Goal: Information Seeking & Learning: Learn about a topic

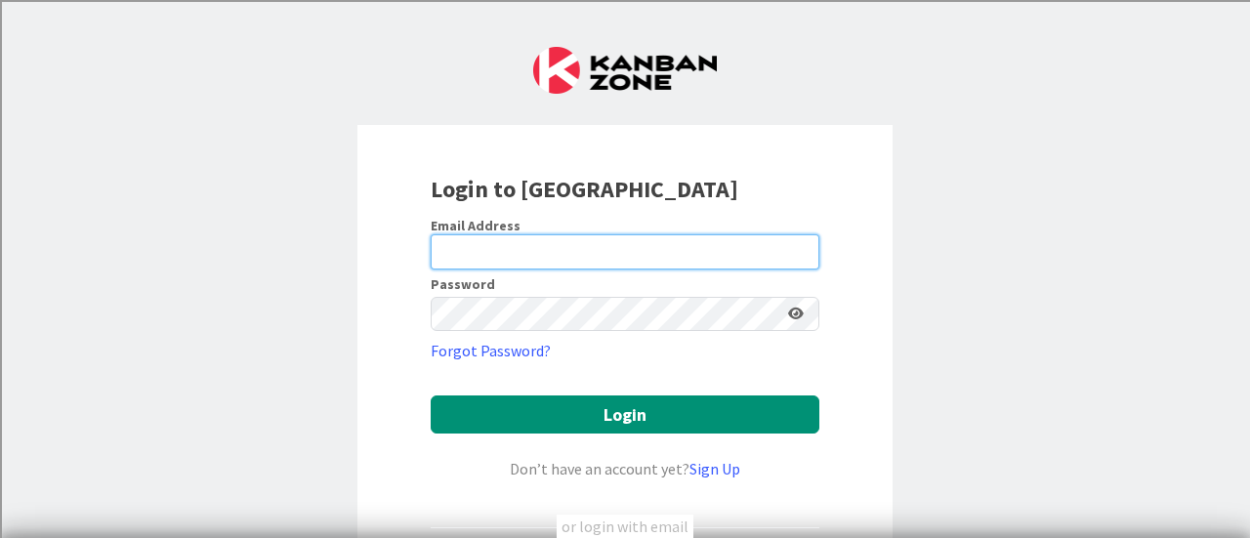
click at [511, 249] on input "email" at bounding box center [625, 251] width 389 height 35
type input "[PERSON_NAME][EMAIL_ADDRESS][PERSON_NAME][DOMAIN_NAME]"
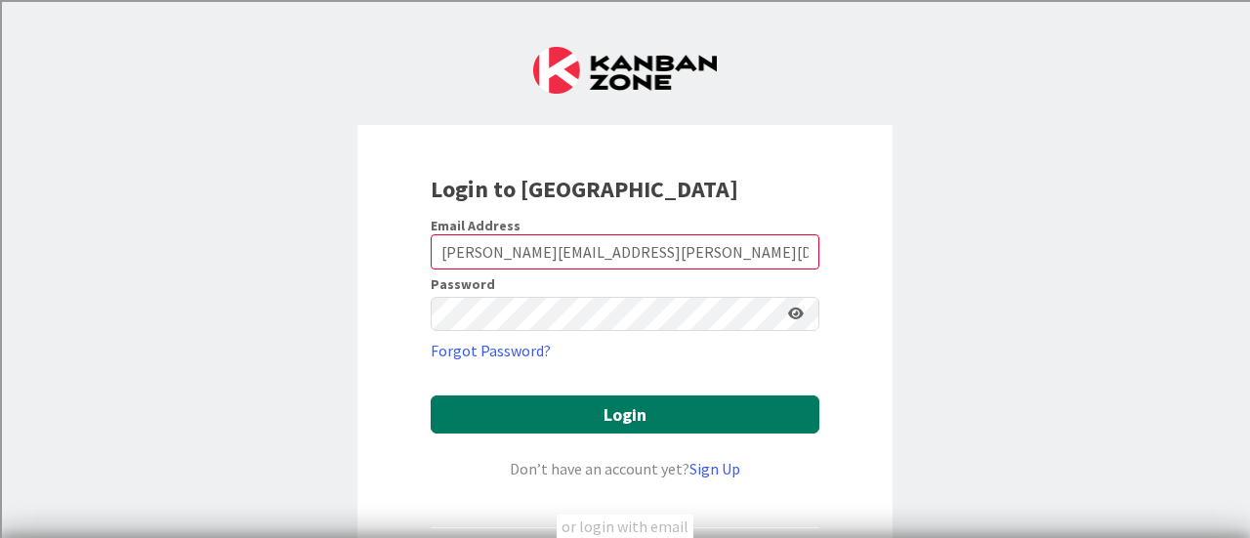
click at [581, 408] on button "Login" at bounding box center [625, 415] width 389 height 38
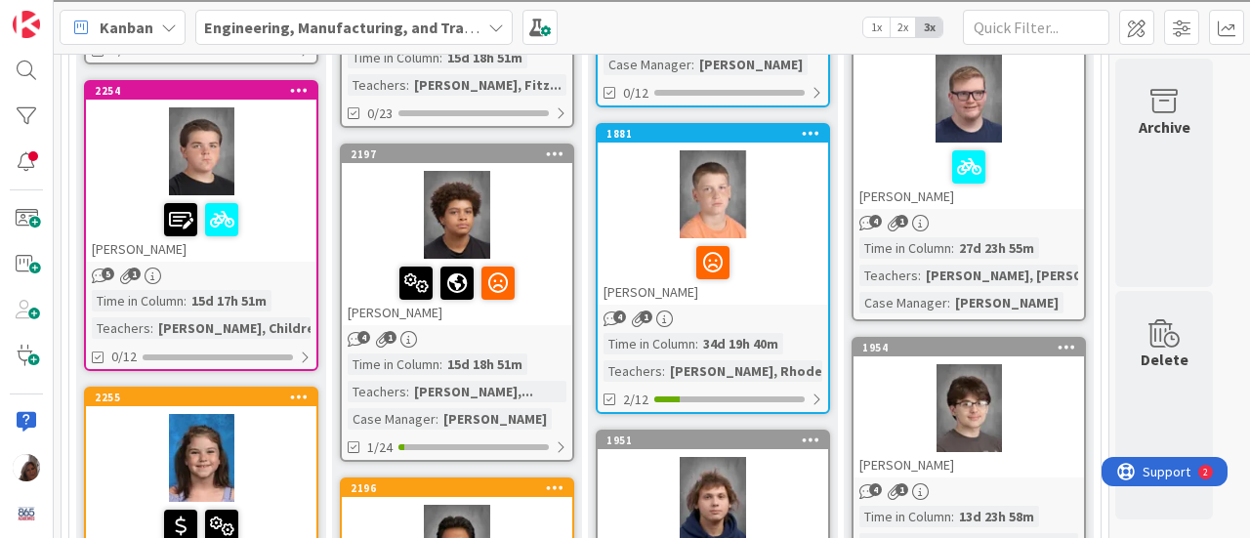
scroll to position [1172, 0]
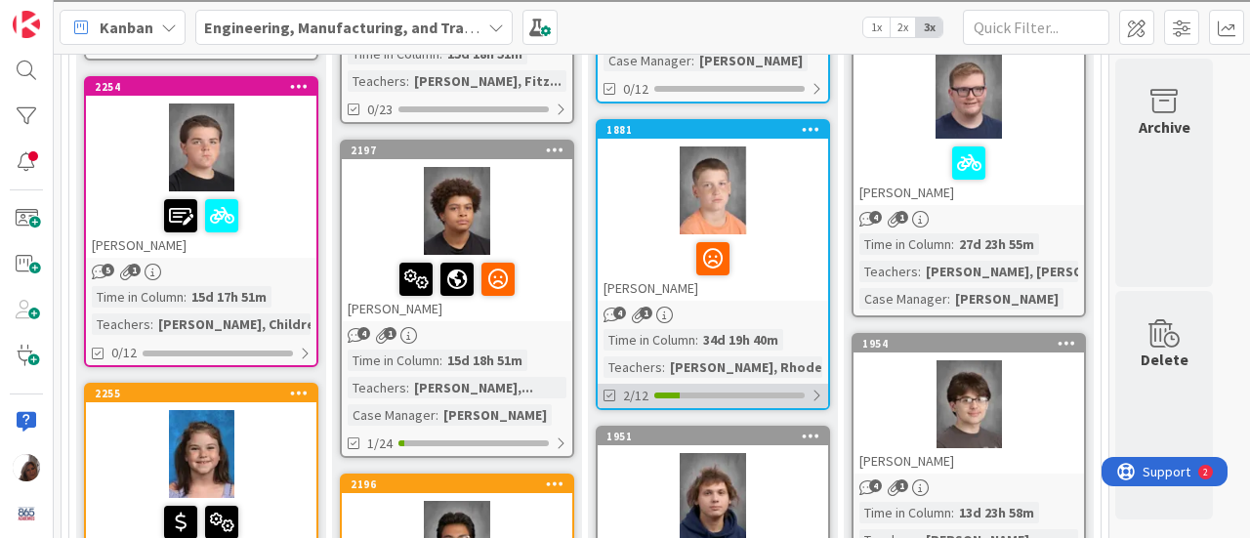
click at [814, 394] on div at bounding box center [817, 396] width 12 height 16
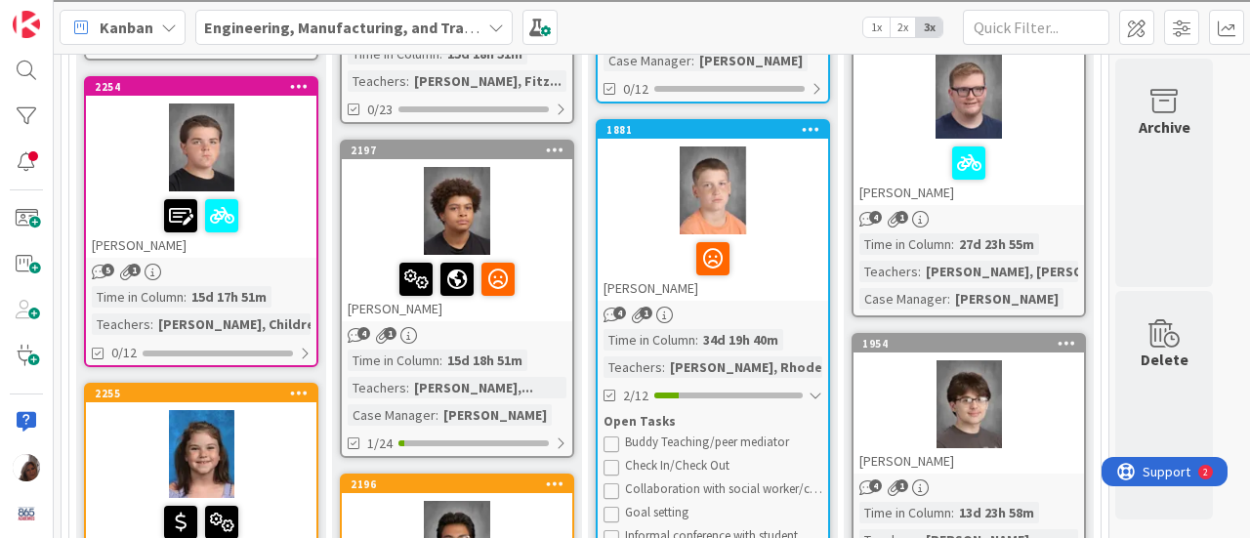
click at [760, 251] on div at bounding box center [713, 258] width 219 height 41
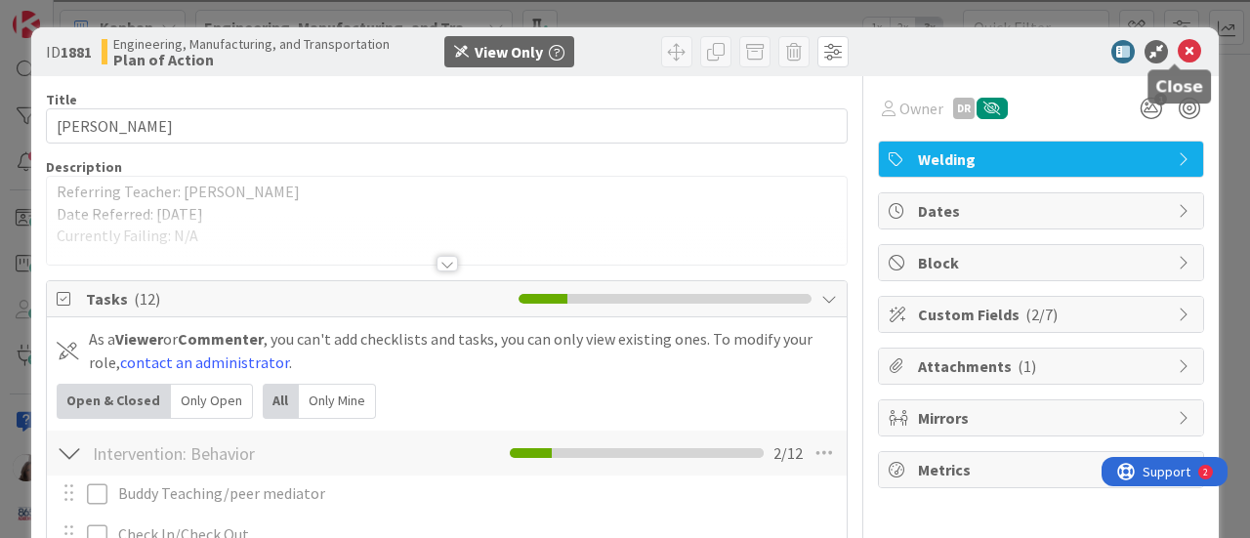
click at [1178, 48] on icon at bounding box center [1189, 51] width 23 height 23
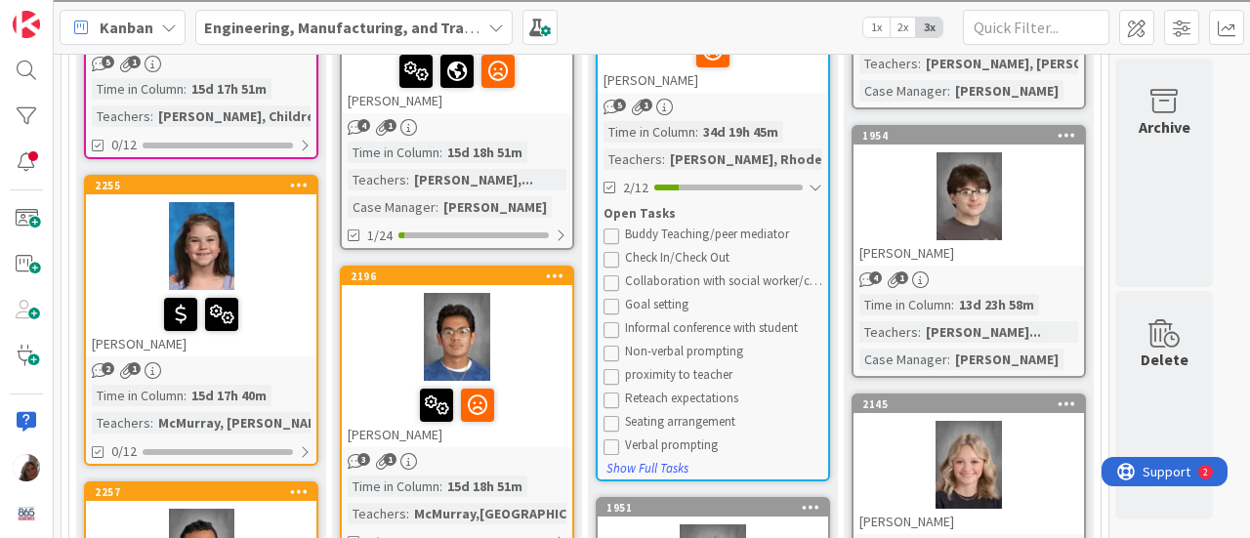
scroll to position [1237, 0]
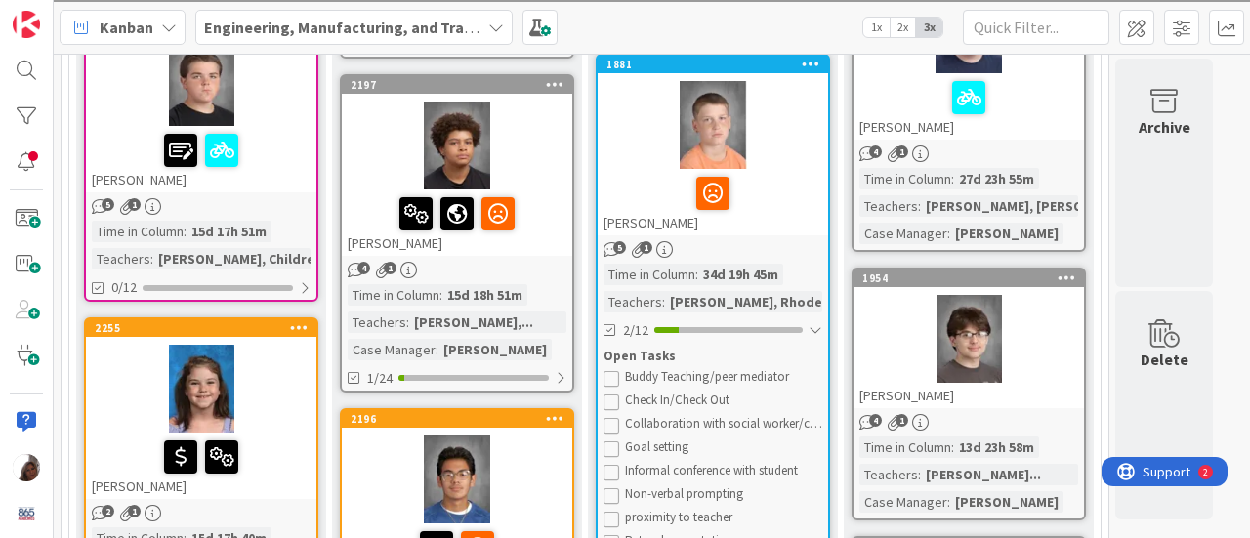
click at [648, 297] on div "Teachers" at bounding box center [633, 301] width 59 height 21
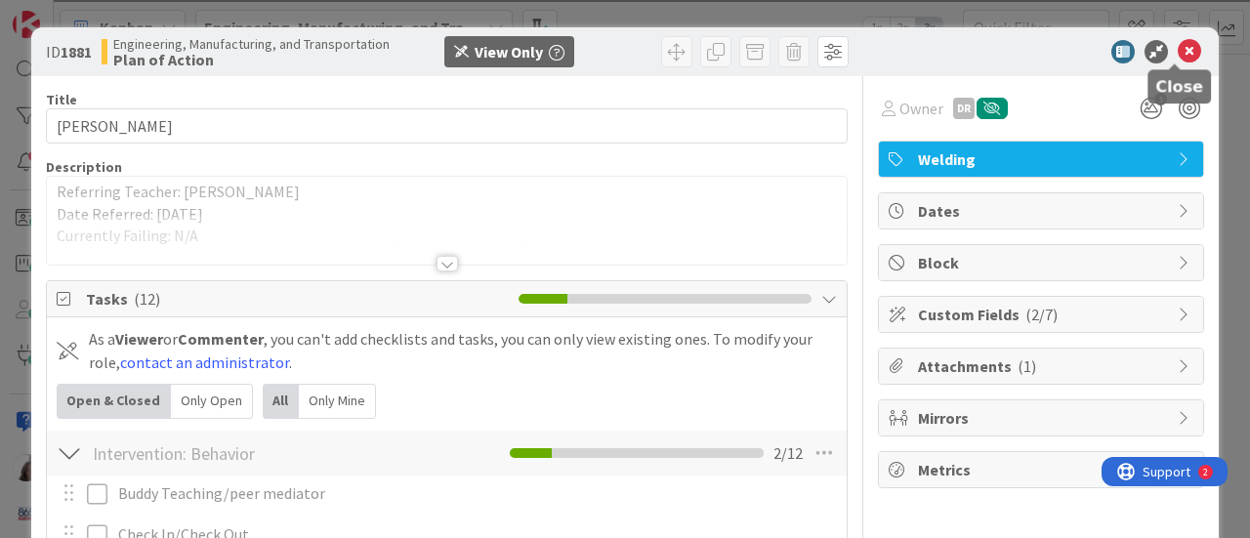
click at [1178, 48] on icon at bounding box center [1189, 51] width 23 height 23
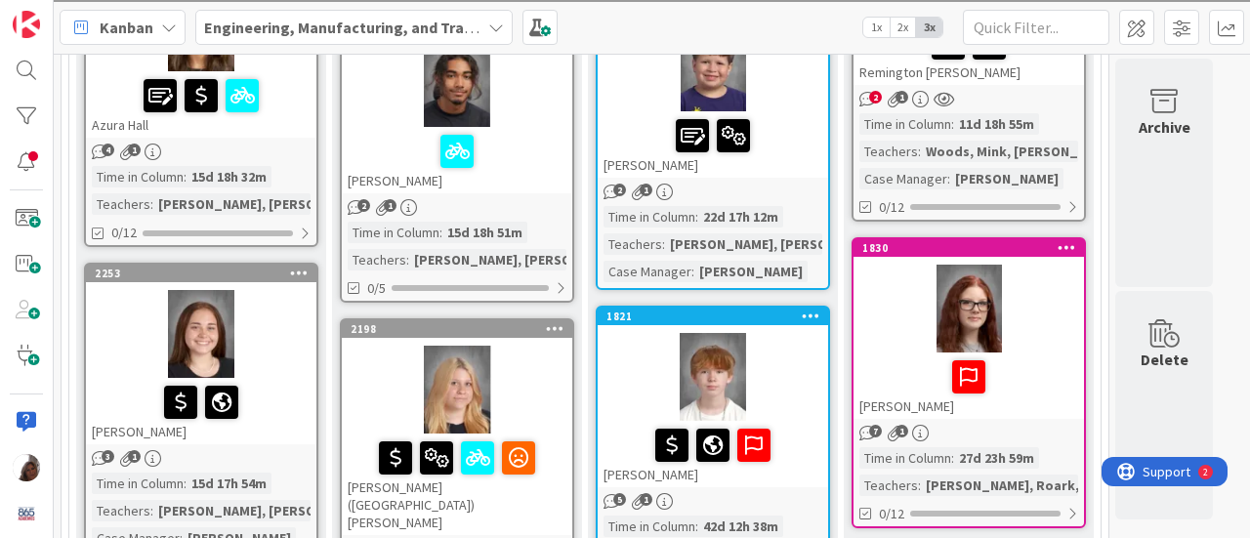
scroll to position [625, 0]
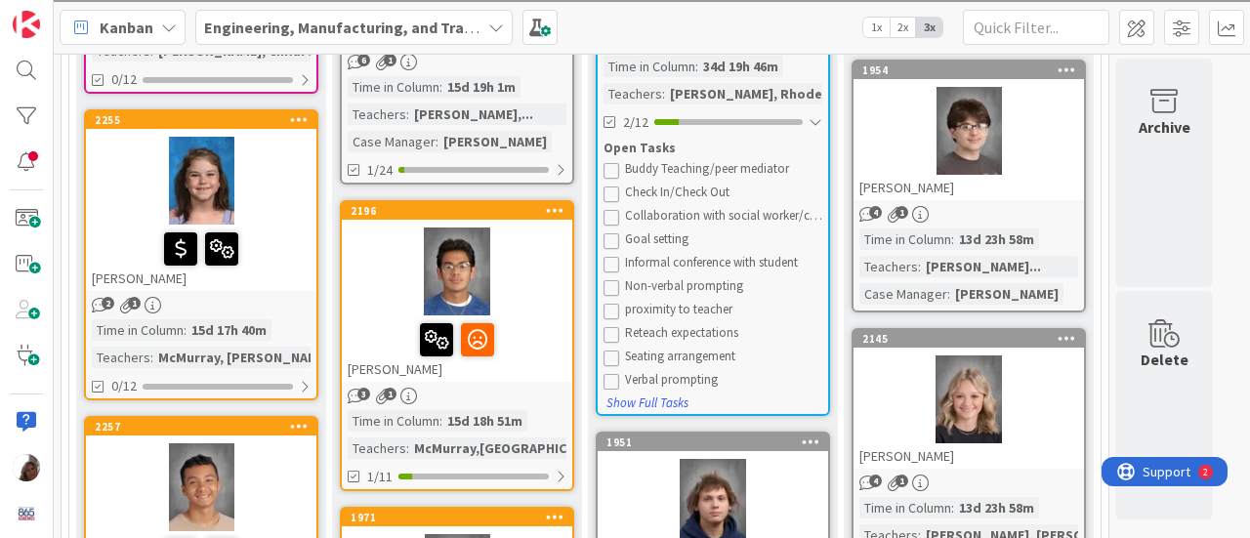
scroll to position [1484, 0]
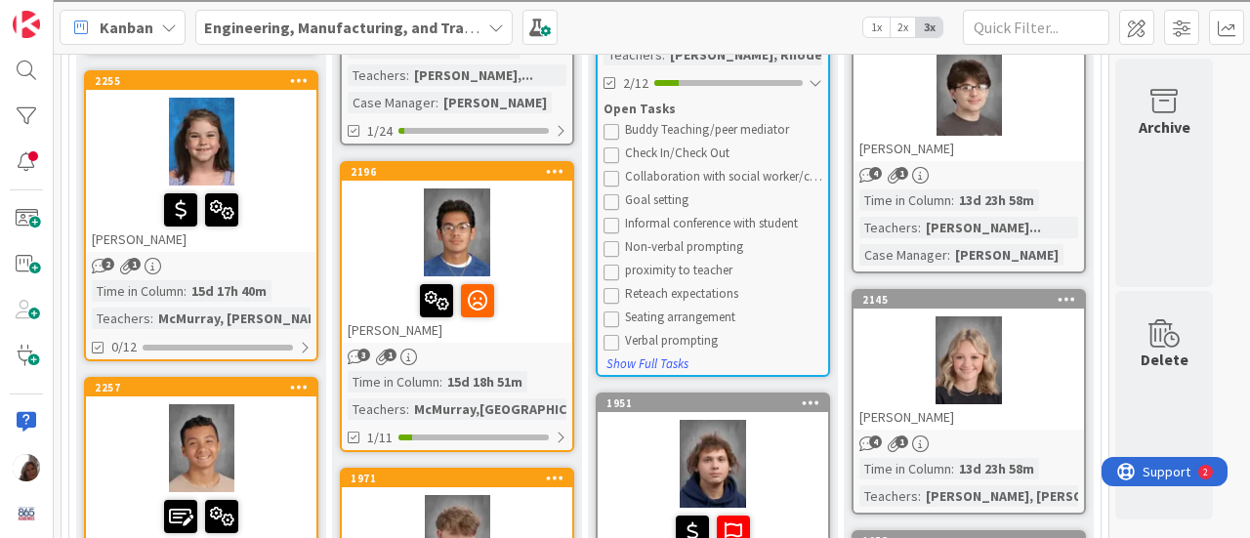
click at [361, 349] on span "3" at bounding box center [363, 355] width 13 height 13
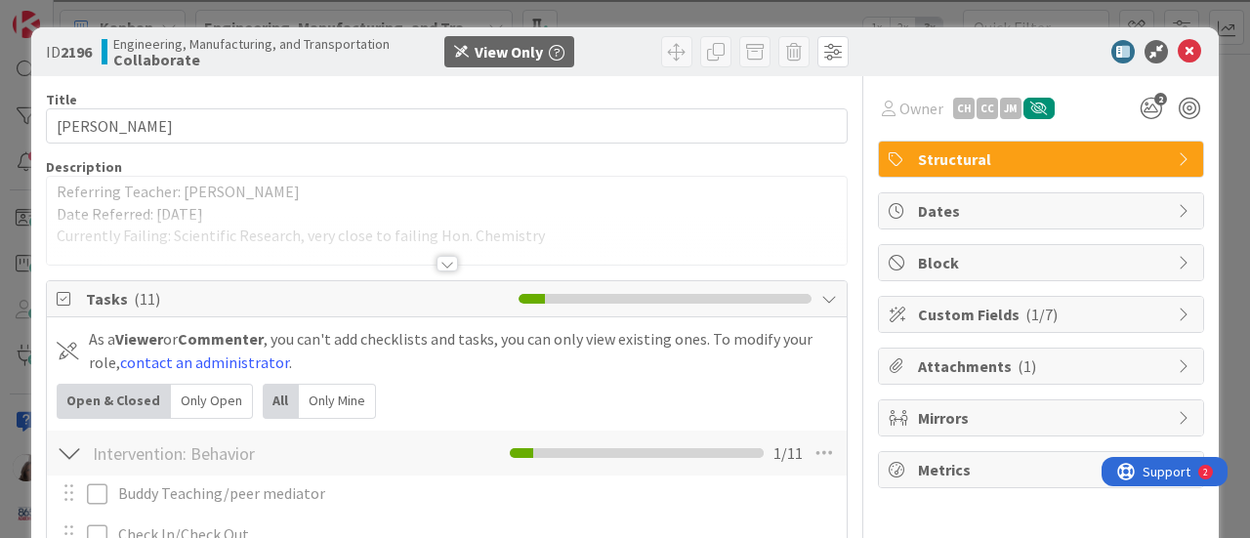
click at [438, 261] on div at bounding box center [447, 264] width 21 height 16
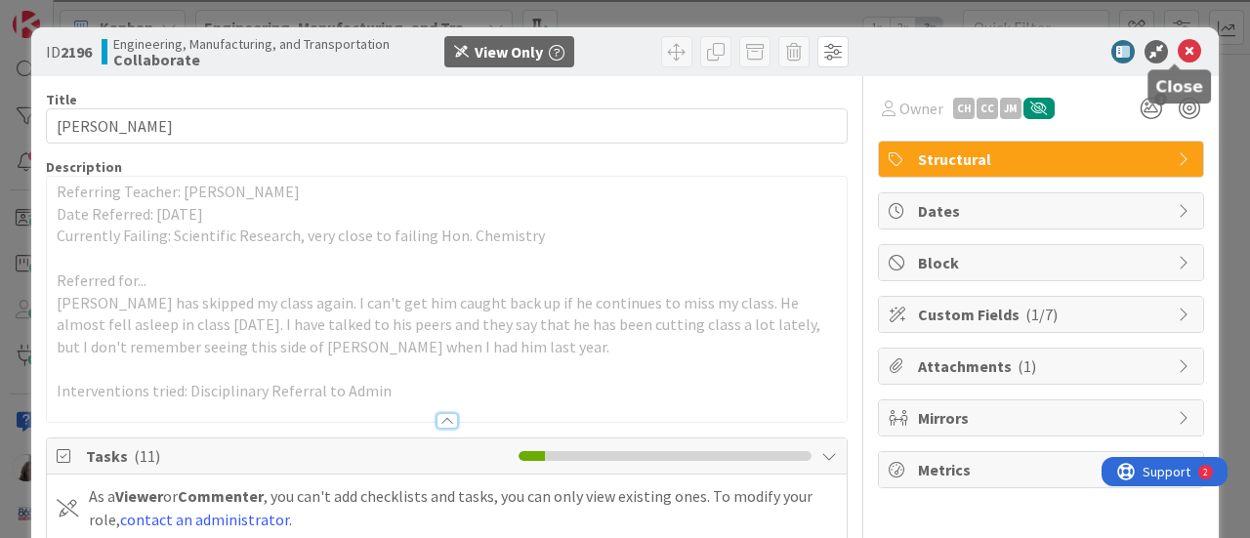
click at [1178, 50] on icon at bounding box center [1189, 51] width 23 height 23
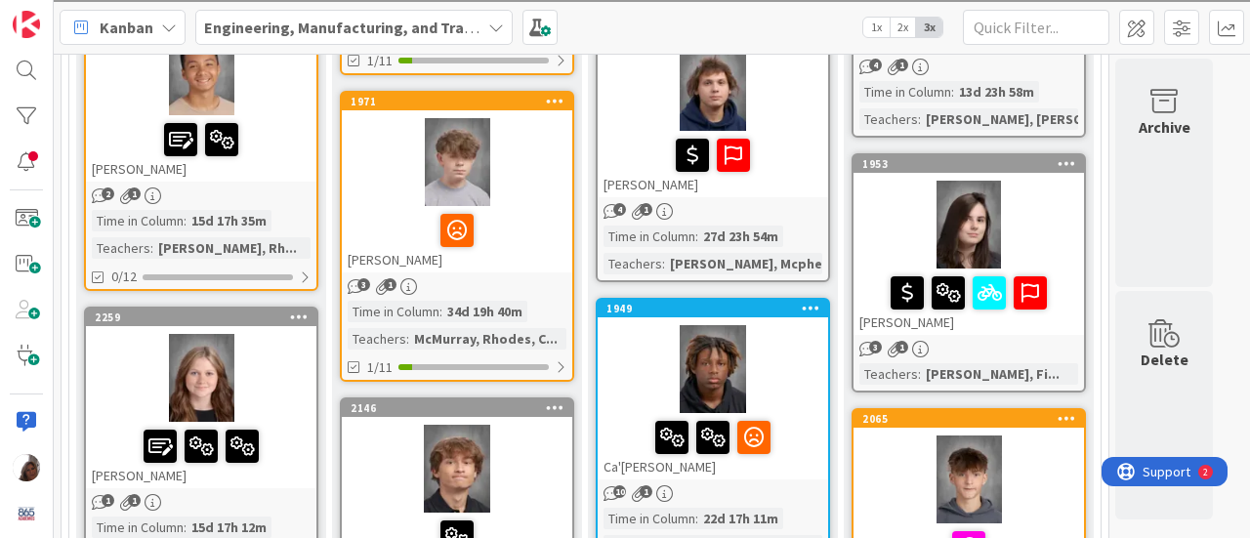
scroll to position [1901, 0]
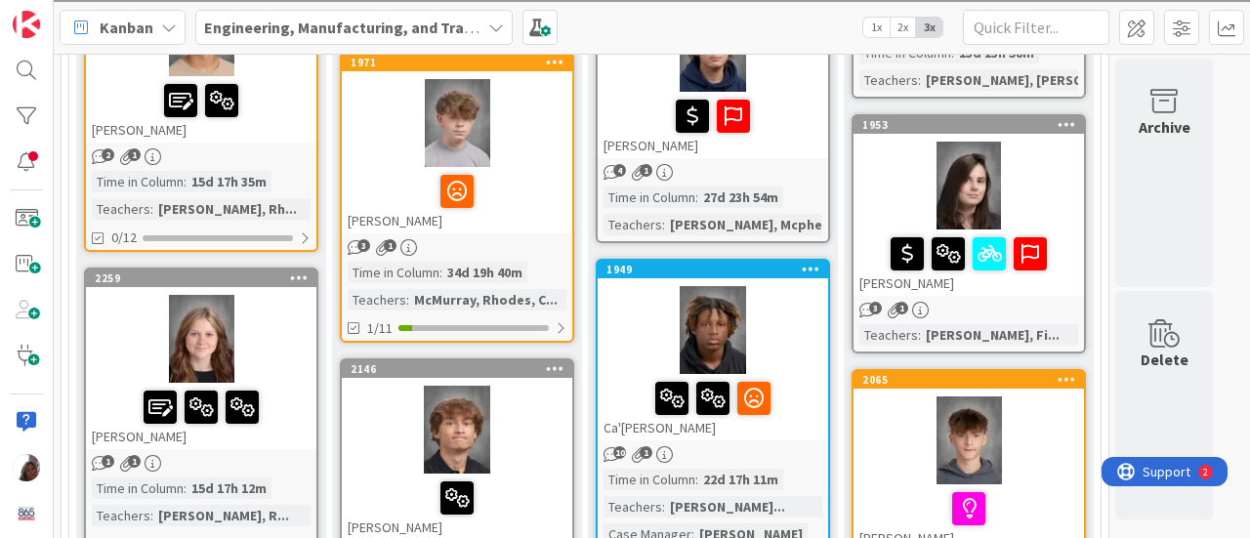
click at [355, 239] on icon "3" at bounding box center [356, 247] width 17 height 17
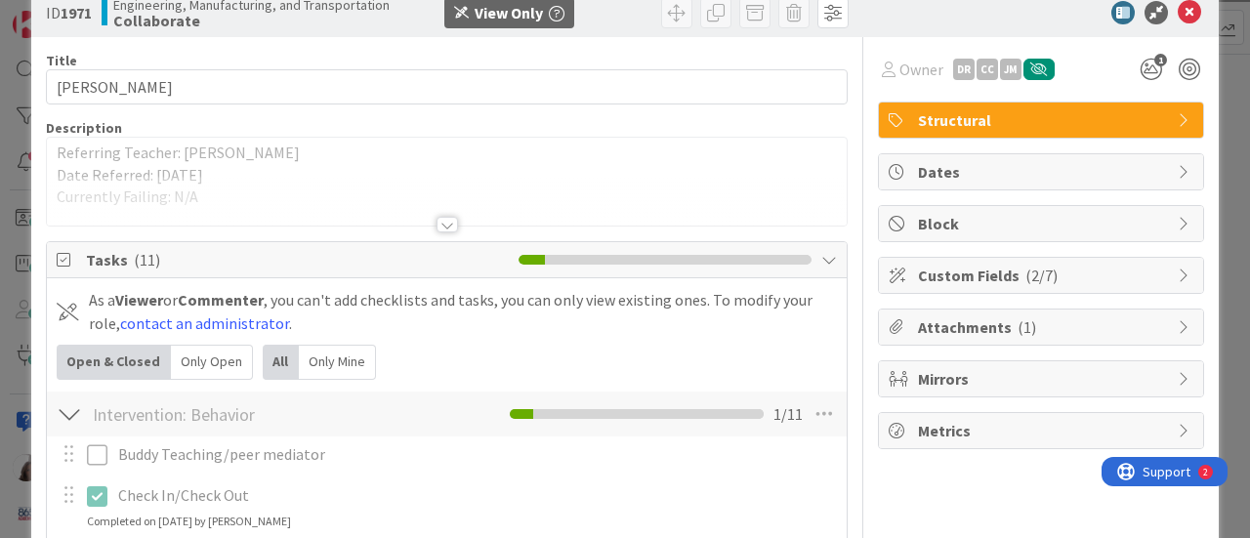
scroll to position [91, 0]
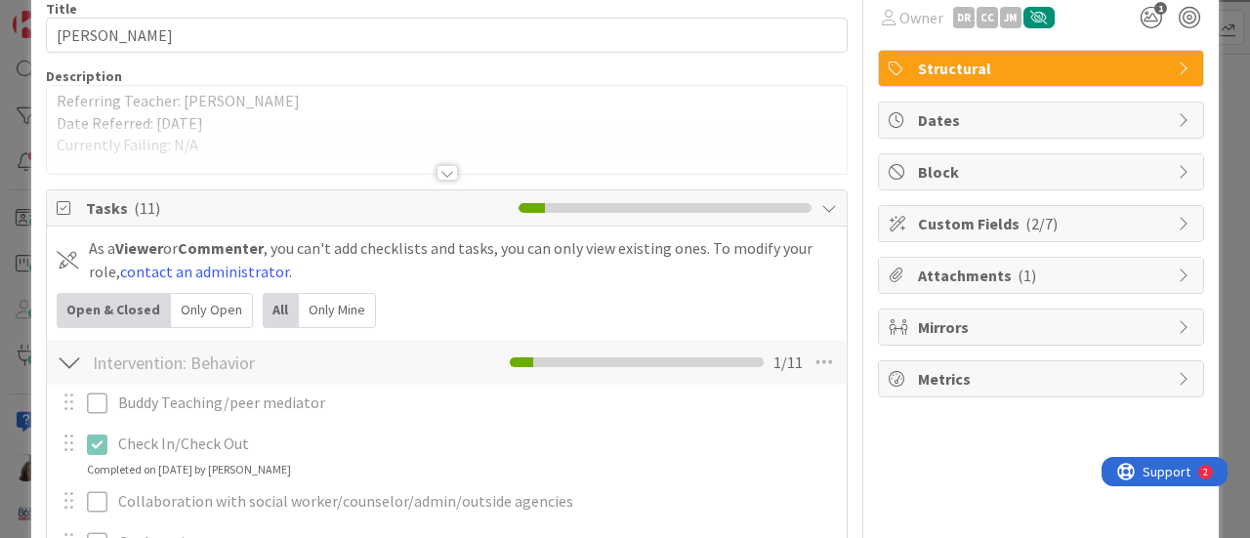
click at [439, 175] on div at bounding box center [447, 173] width 21 height 16
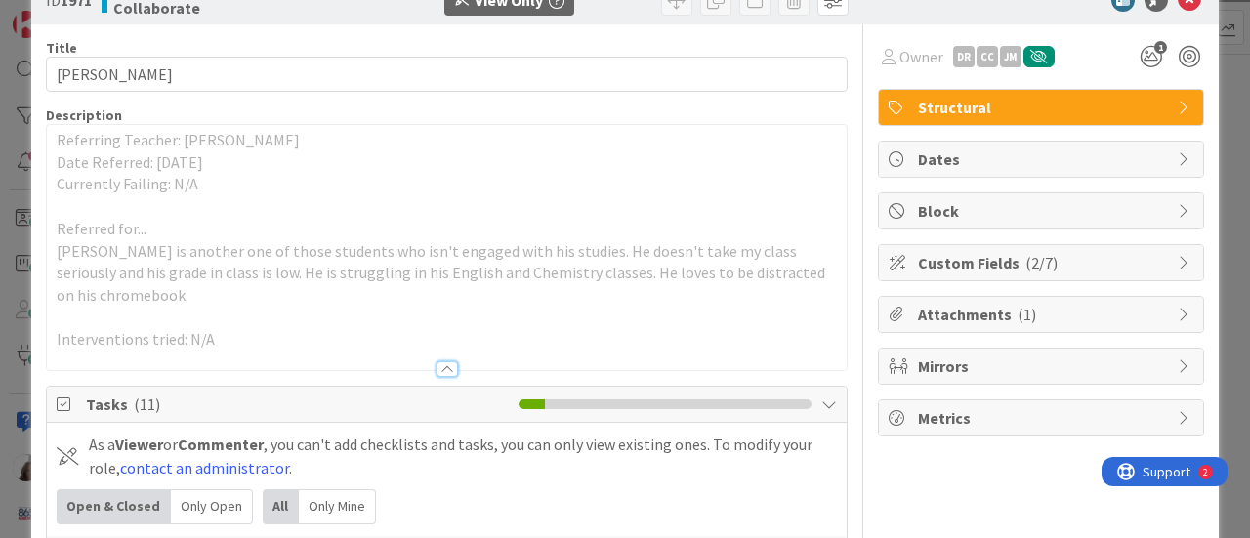
scroll to position [0, 0]
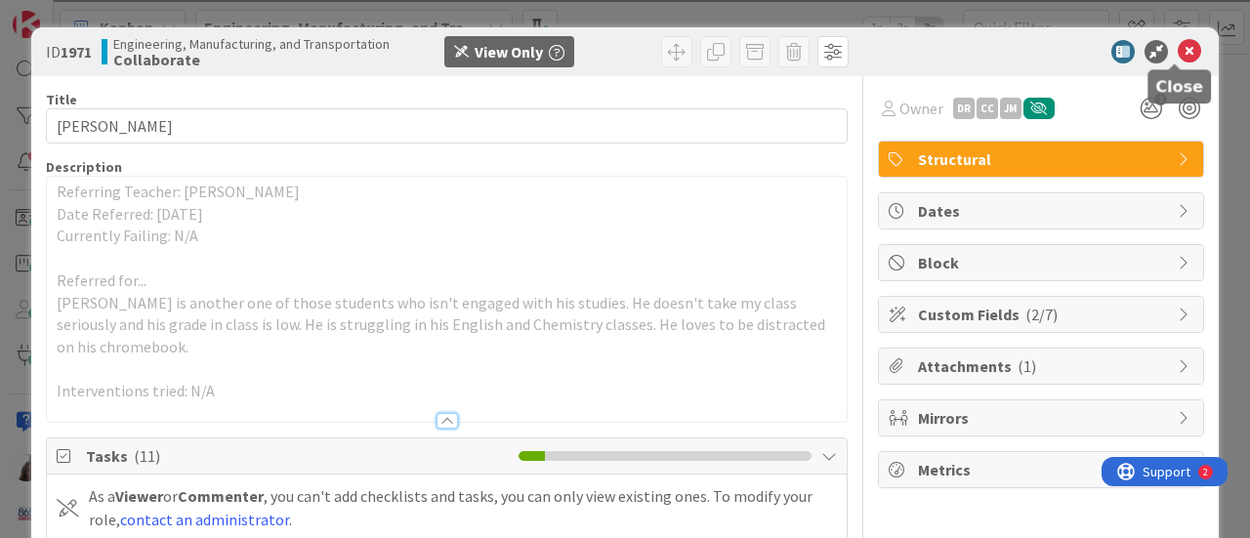
click at [1178, 47] on icon at bounding box center [1189, 51] width 23 height 23
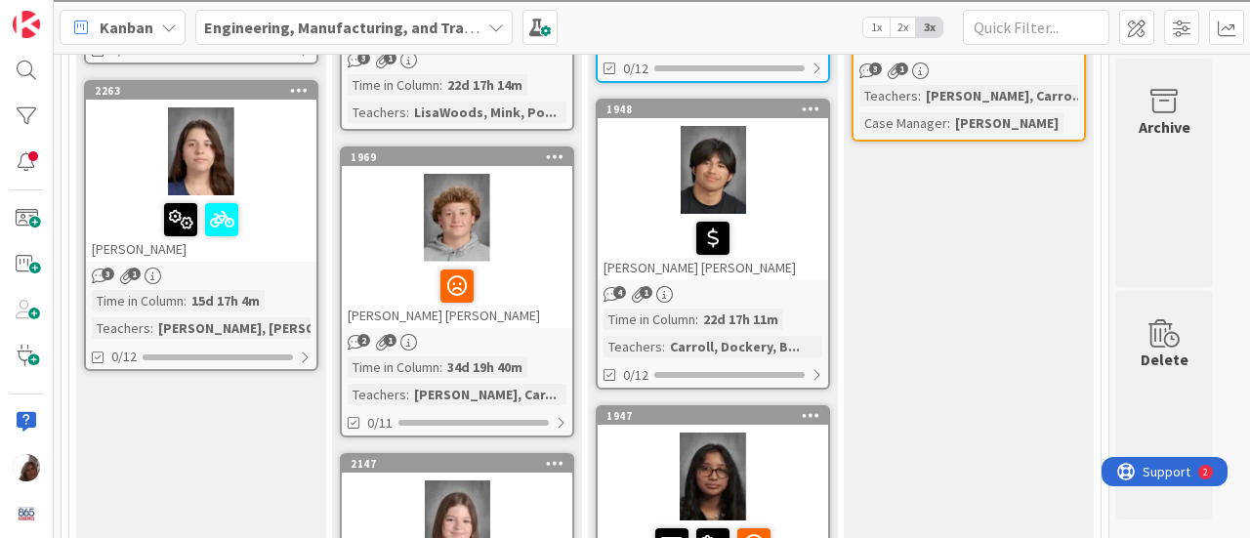
scroll to position [2434, 0]
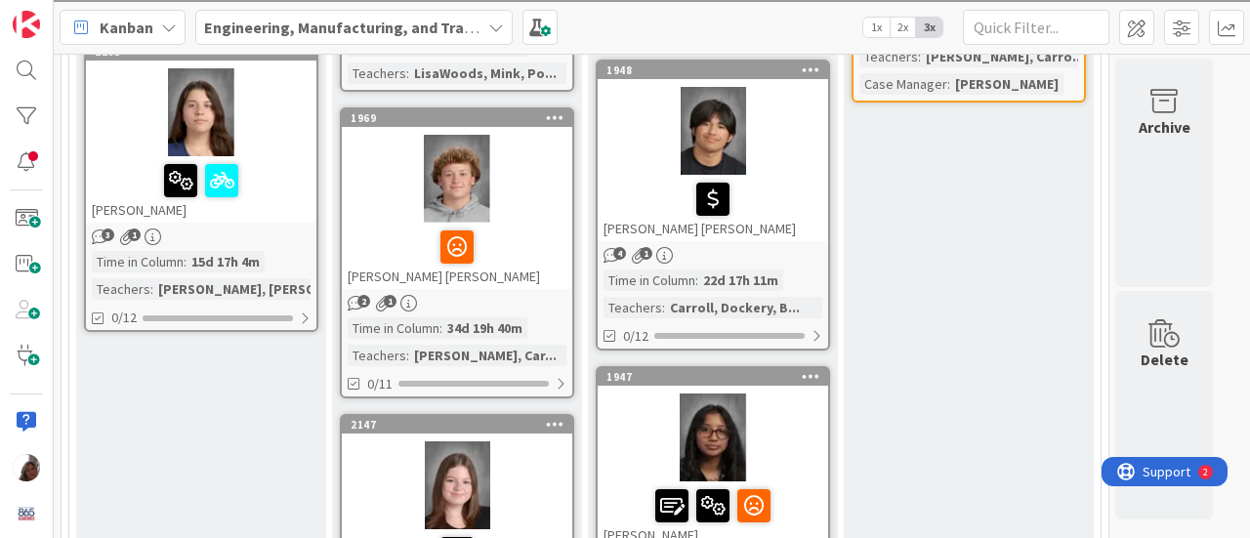
click at [363, 295] on span "2" at bounding box center [363, 301] width 13 height 13
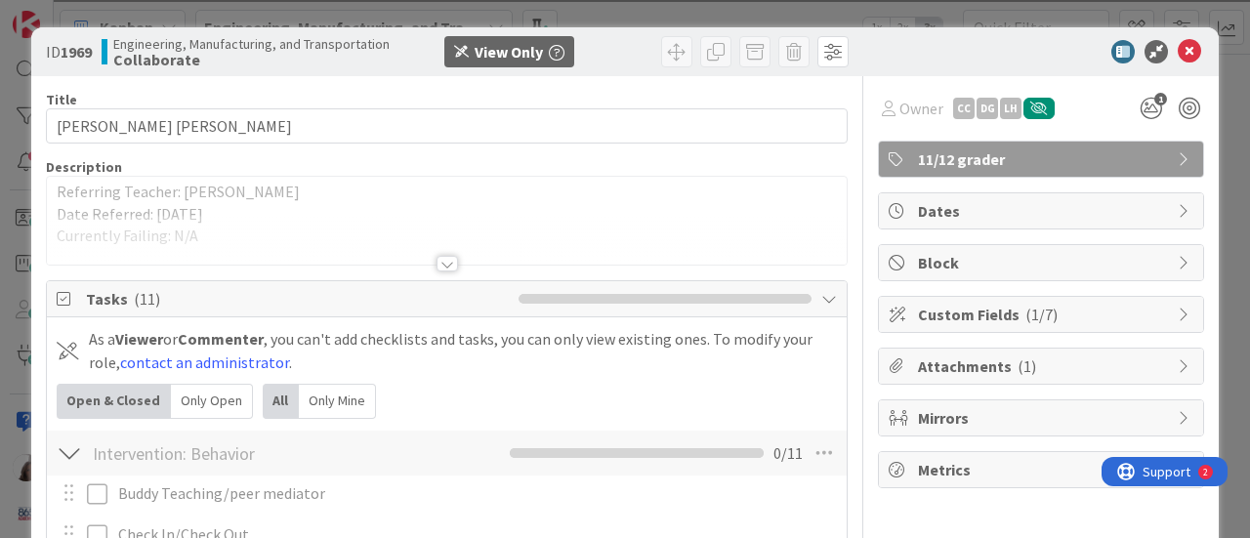
click at [439, 258] on div at bounding box center [447, 264] width 21 height 16
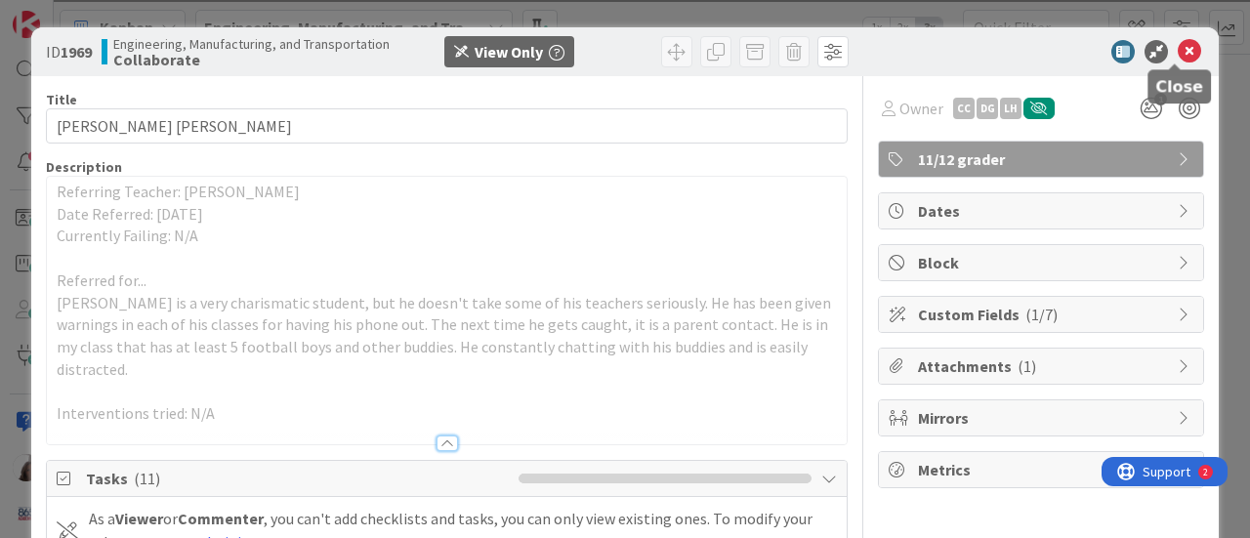
click at [1178, 51] on icon at bounding box center [1189, 51] width 23 height 23
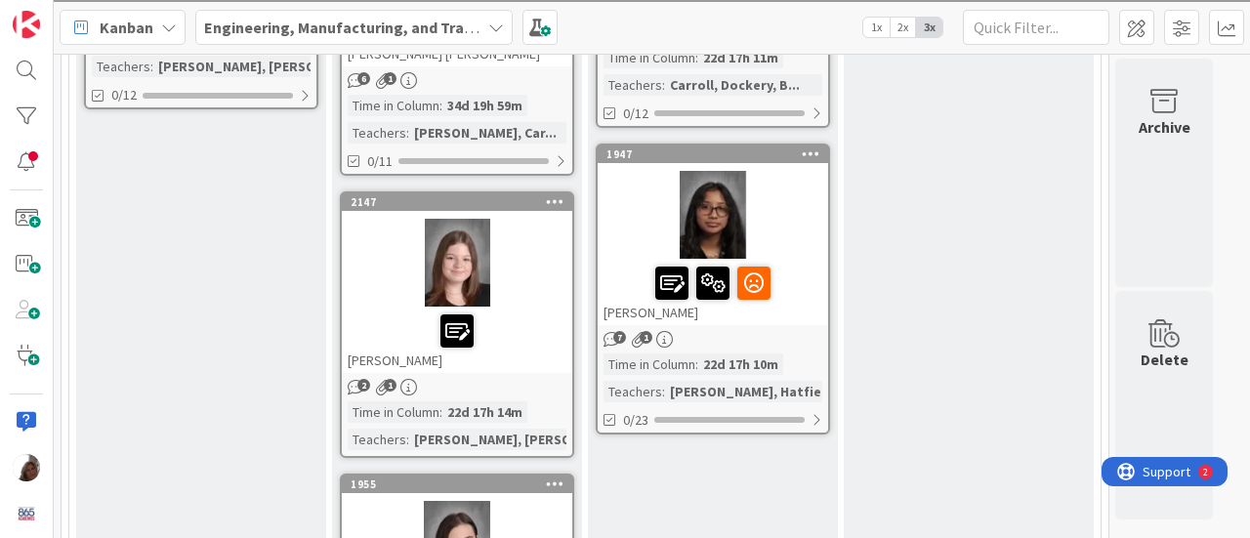
scroll to position [2695, 0]
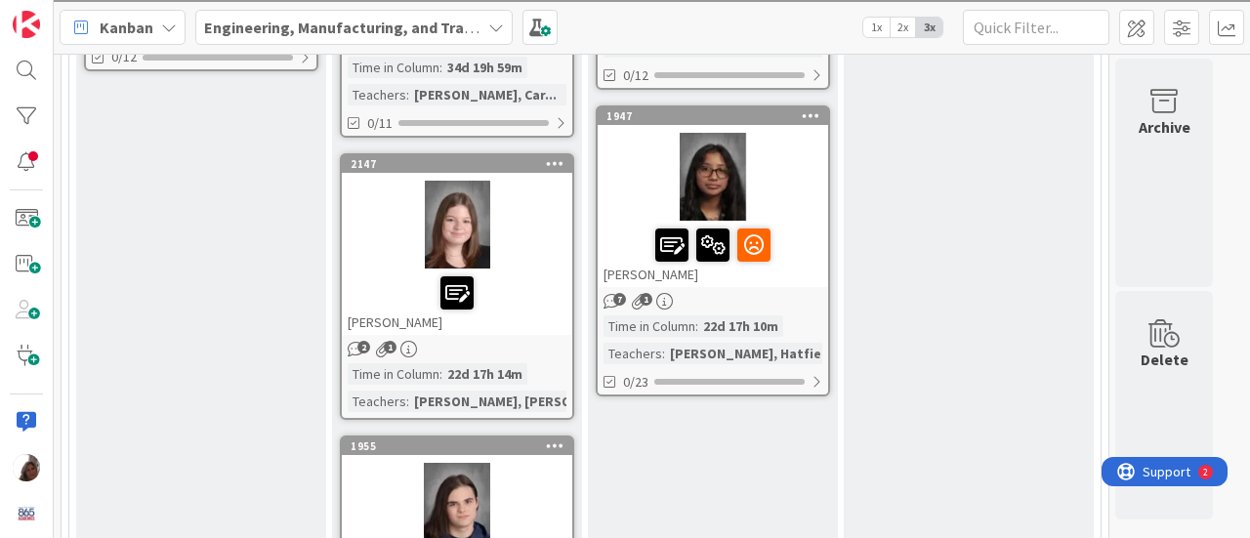
click at [615, 294] on span "7" at bounding box center [619, 299] width 13 height 13
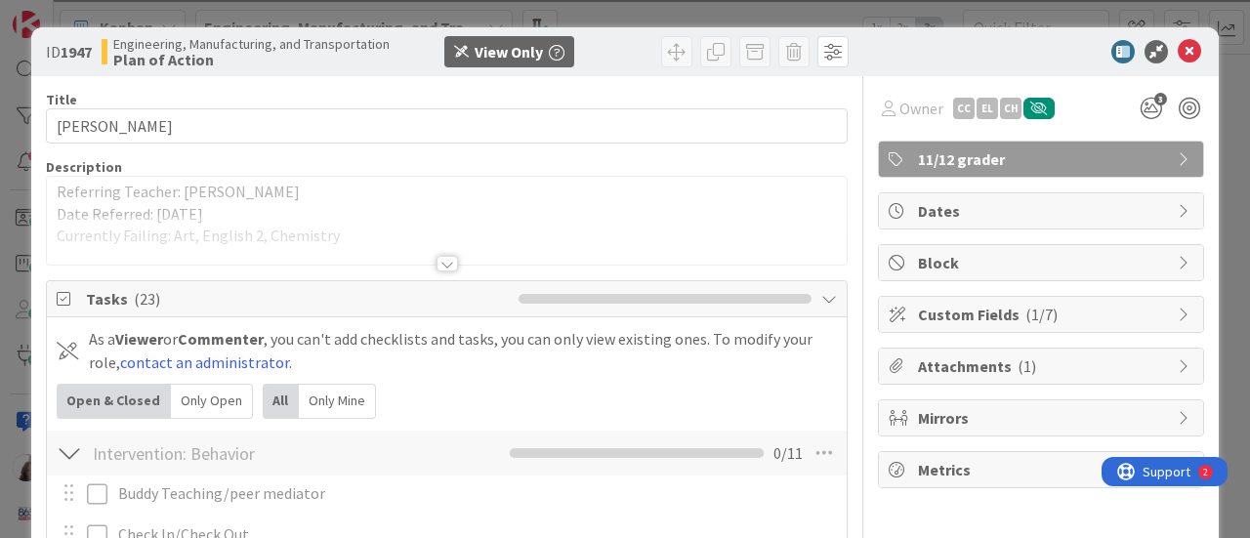
click at [440, 260] on div at bounding box center [447, 264] width 21 height 16
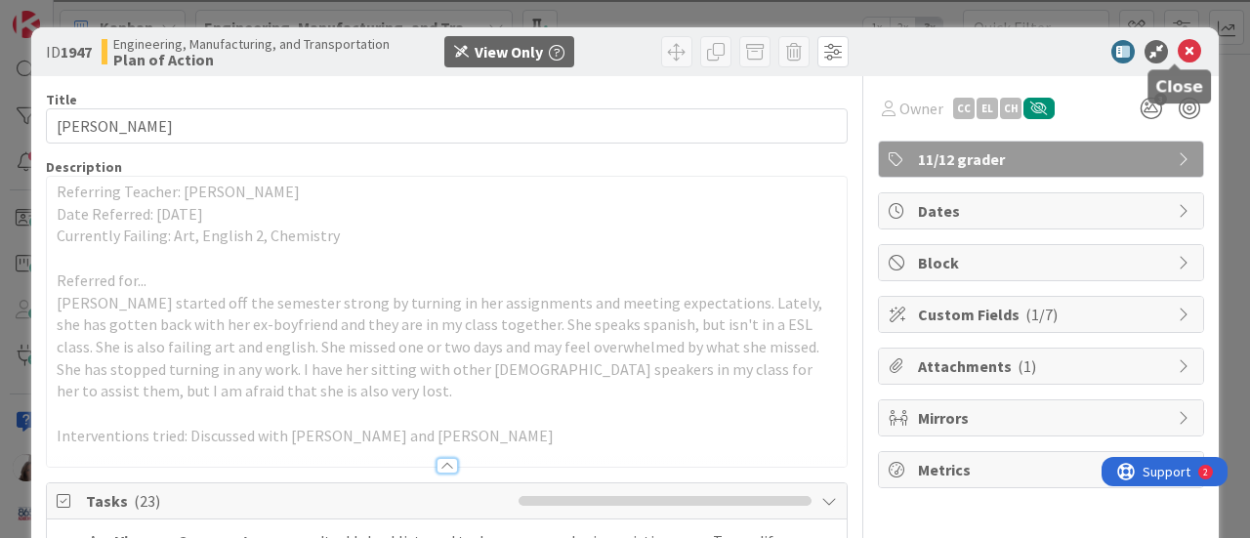
click at [1178, 48] on icon at bounding box center [1189, 51] width 23 height 23
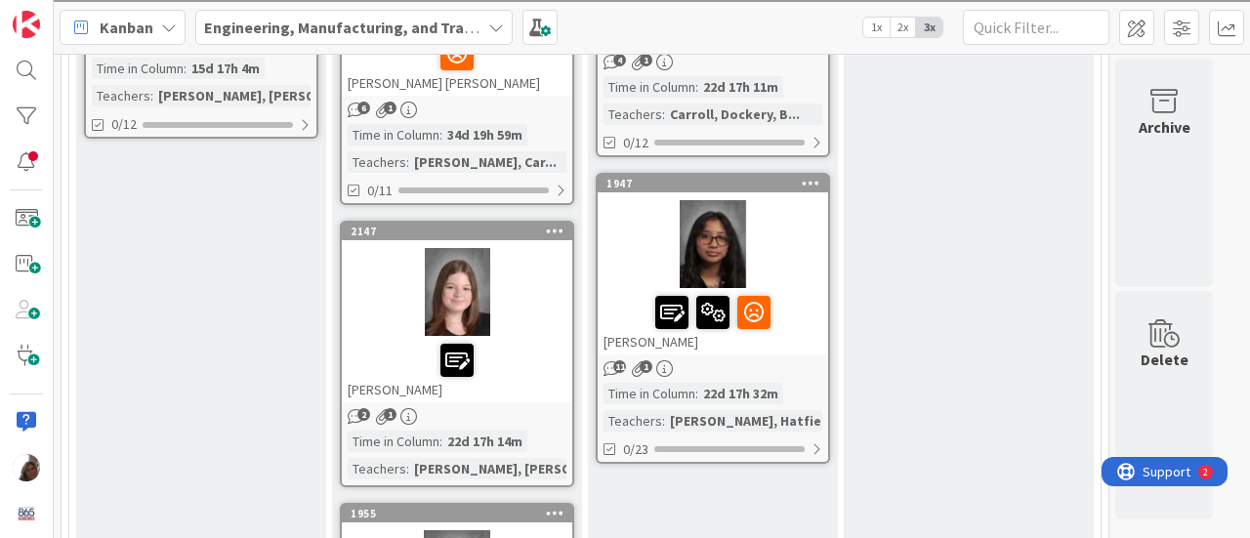
scroll to position [2630, 0]
